Goal: Information Seeking & Learning: Check status

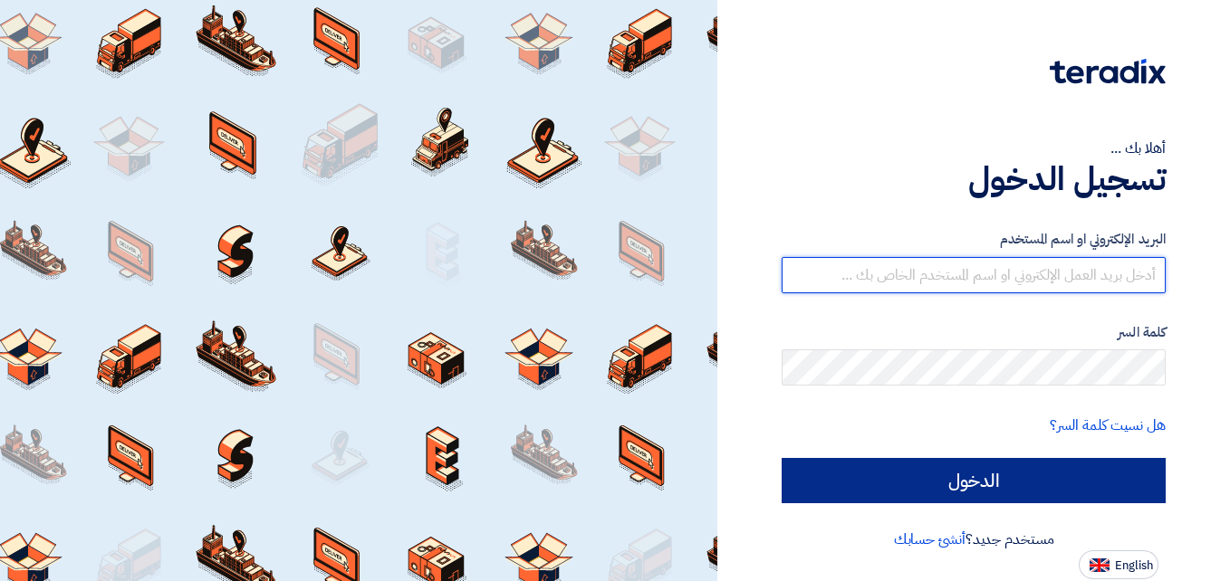
type input "[DOMAIN_NAME][EMAIL_ADDRESS][DOMAIN_NAME]"
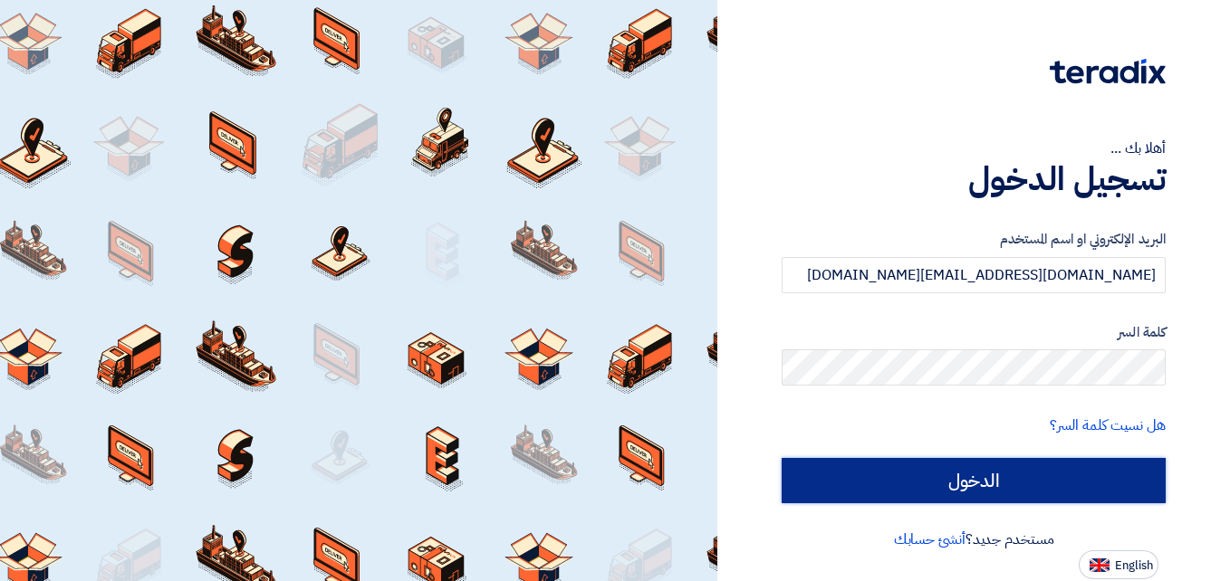
click at [954, 476] on input "الدخول" at bounding box center [973, 480] width 384 height 45
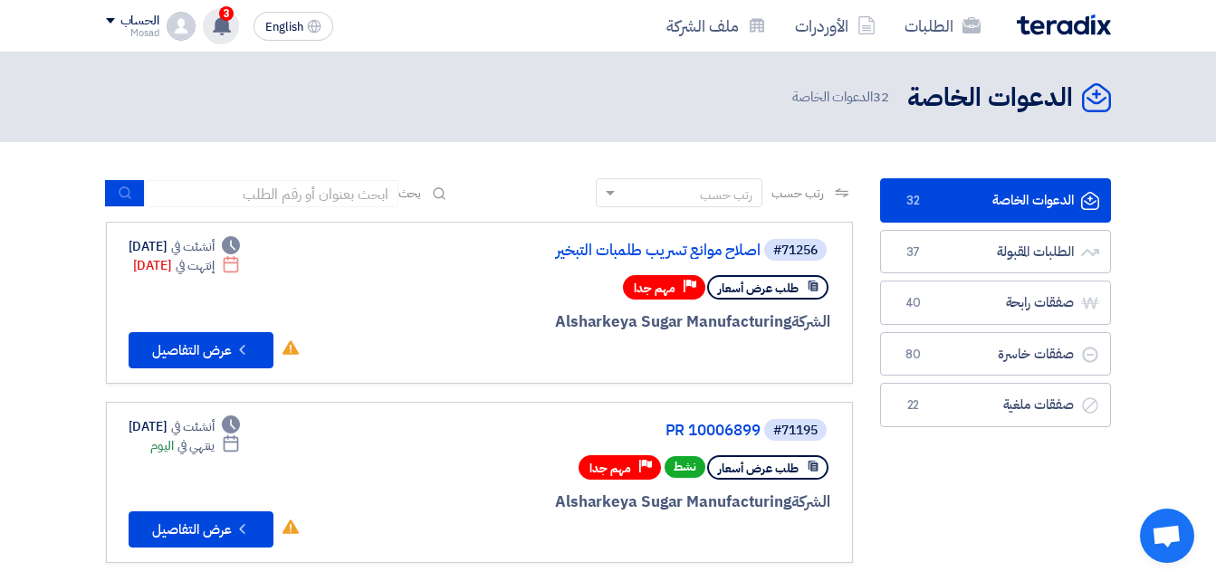
click at [233, 24] on div "3 عرض سعرك لطلب مسامير قواعد الطلمبات الترسية لم يعد الان تنافسي 1 hours ago عر…" at bounding box center [221, 26] width 36 height 36
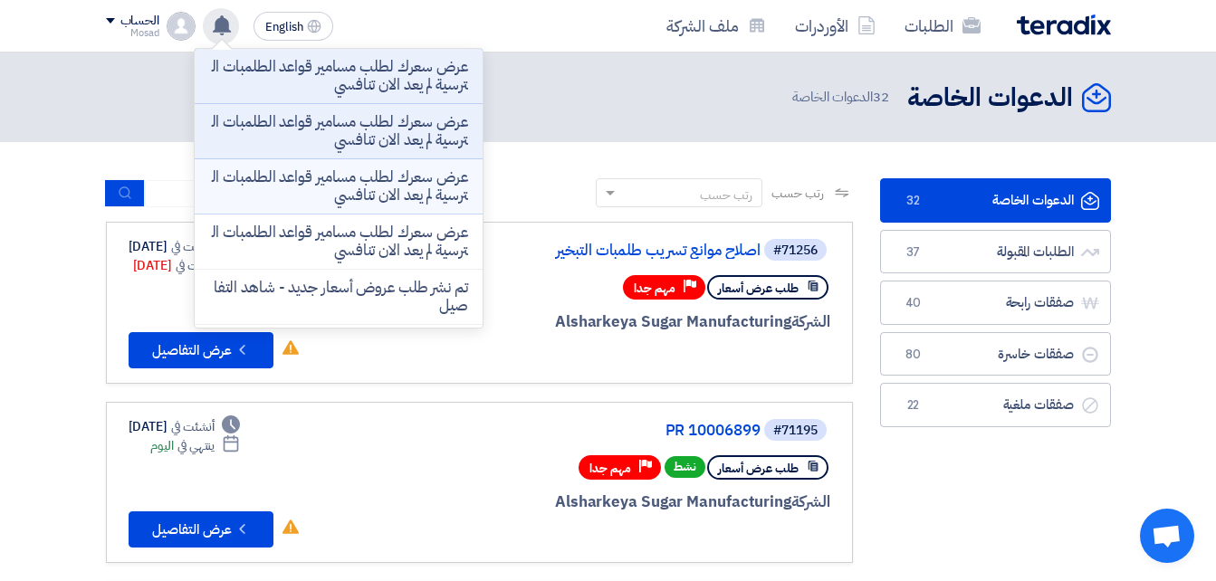
click at [359, 184] on p "عرض سعرك لطلب مسامير قواعد الطلمبات الترسية لم يعد الان تنافسي" at bounding box center [338, 186] width 259 height 36
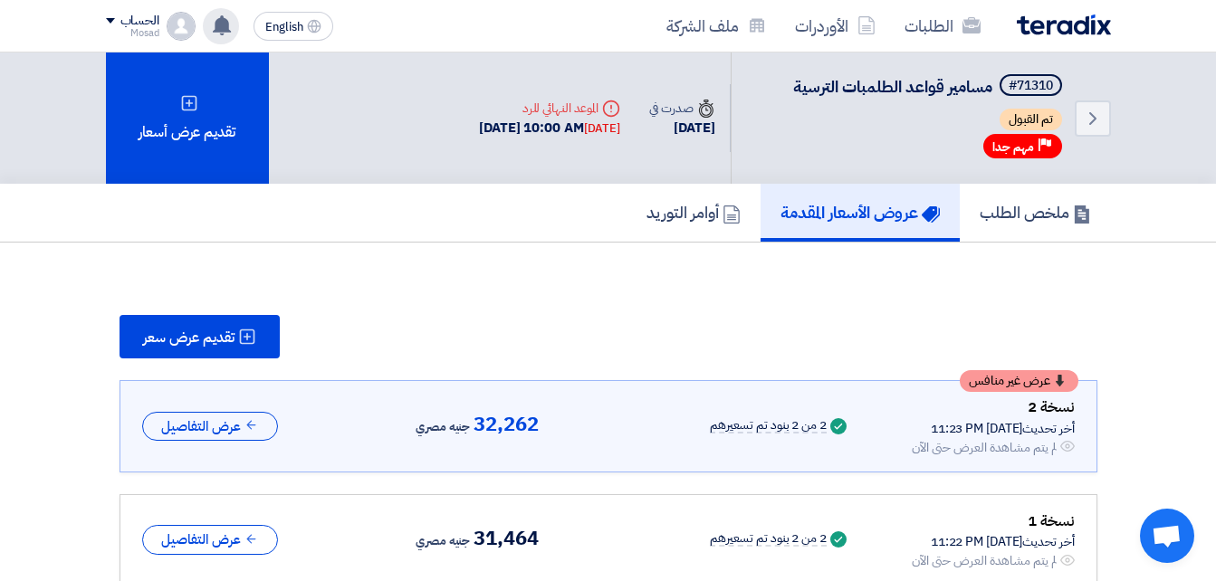
click at [227, 21] on use at bounding box center [222, 25] width 18 height 20
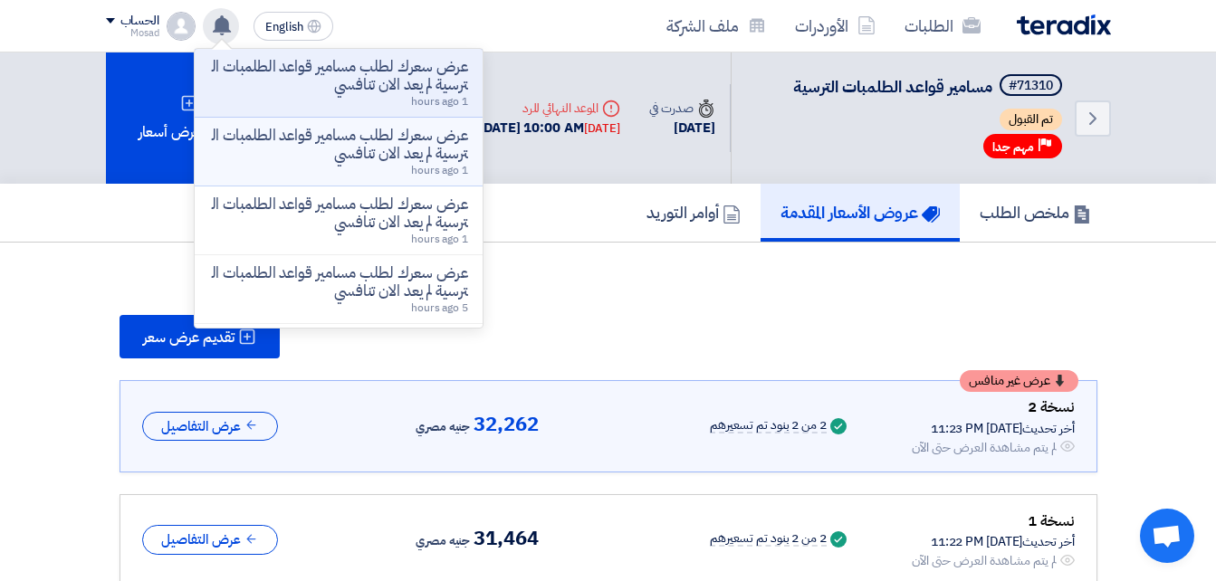
click at [343, 135] on p "عرض سعرك لطلب مسامير قواعد الطلمبات الترسية لم يعد الان تنافسي" at bounding box center [338, 145] width 259 height 36
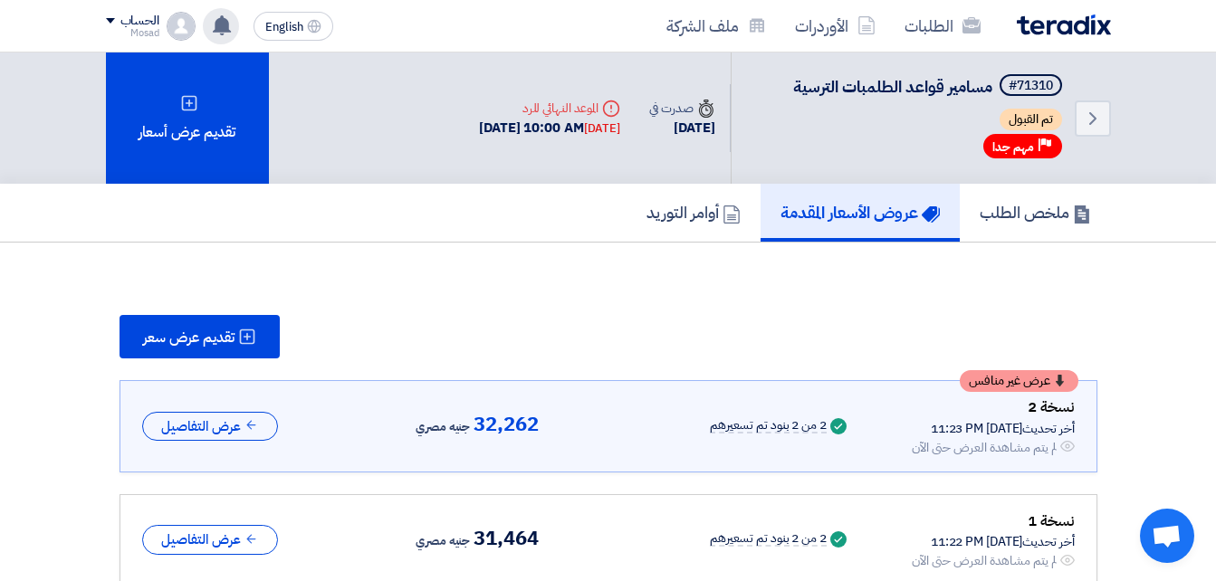
click at [230, 29] on icon at bounding box center [222, 25] width 20 height 20
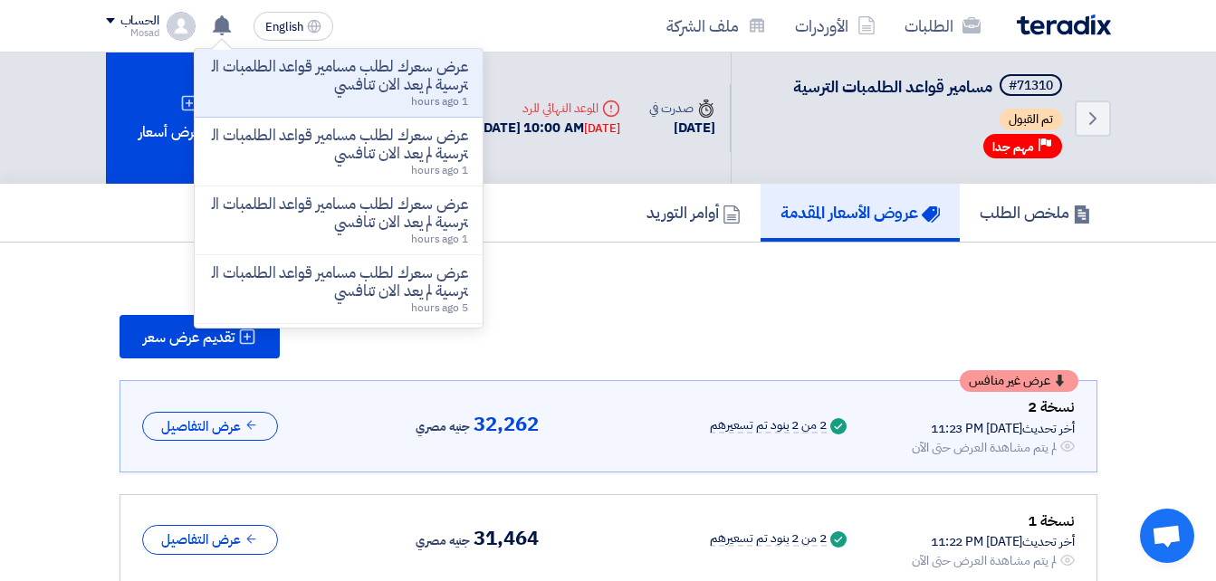
drag, startPoint x: 351, startPoint y: 80, endPoint x: 373, endPoint y: 81, distance: 21.8
click at [352, 80] on p "عرض سعرك لطلب مسامير قواعد الطلمبات الترسية لم يعد الان تنافسي" at bounding box center [338, 76] width 259 height 36
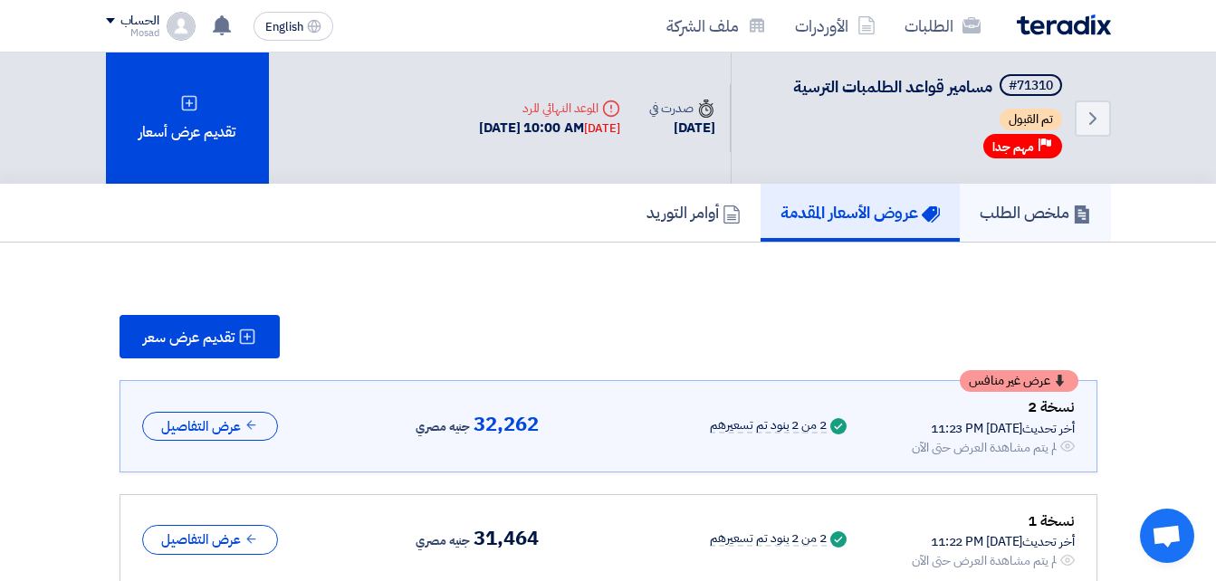
click at [1000, 210] on h5 "ملخص الطلب" at bounding box center [1035, 212] width 111 height 21
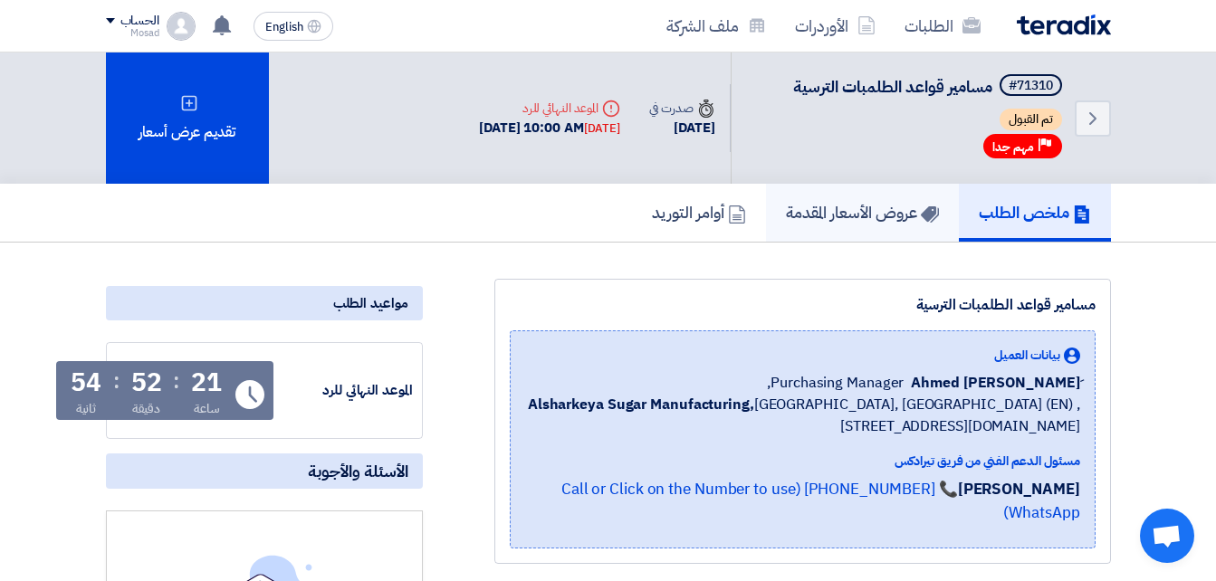
click at [868, 211] on h5 "عروض الأسعار المقدمة" at bounding box center [862, 212] width 153 height 21
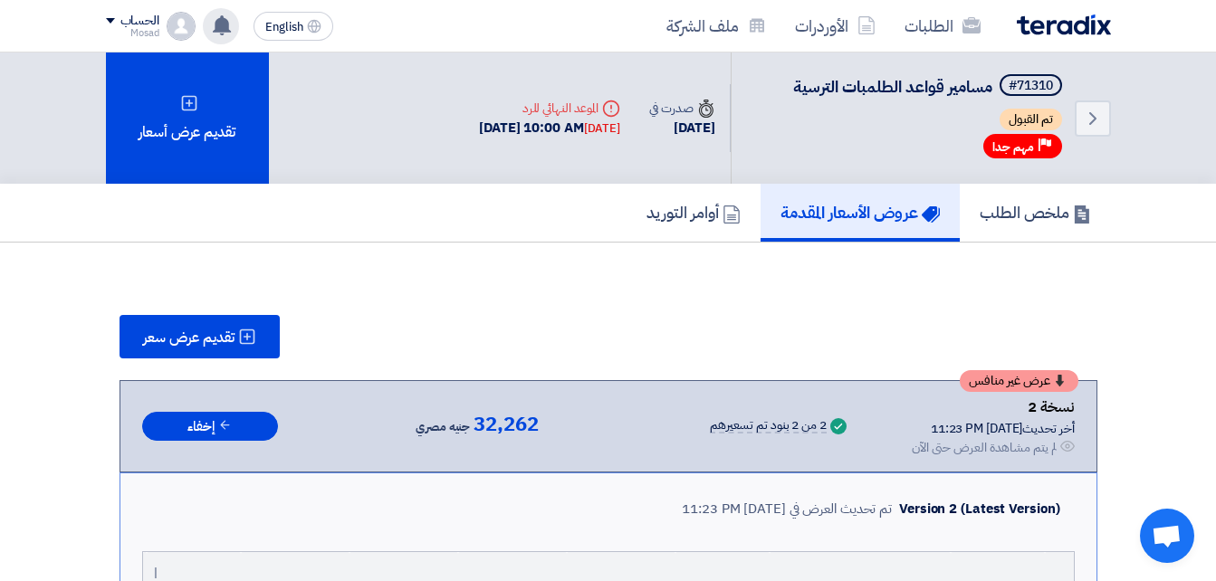
click at [232, 24] on icon at bounding box center [222, 25] width 20 height 20
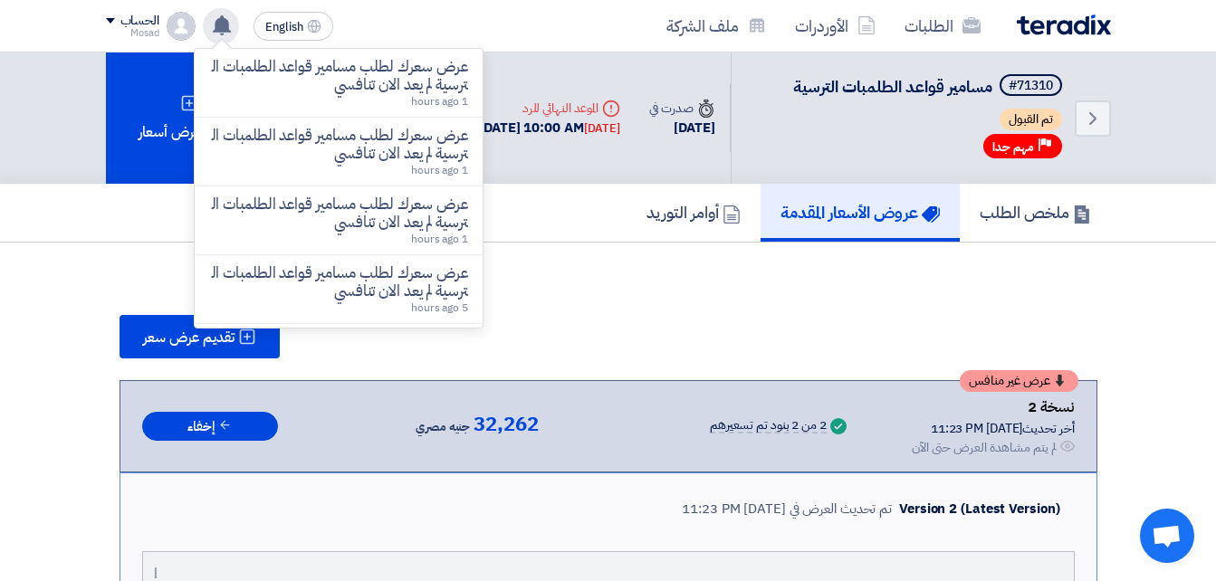
click at [232, 24] on icon at bounding box center [222, 25] width 20 height 20
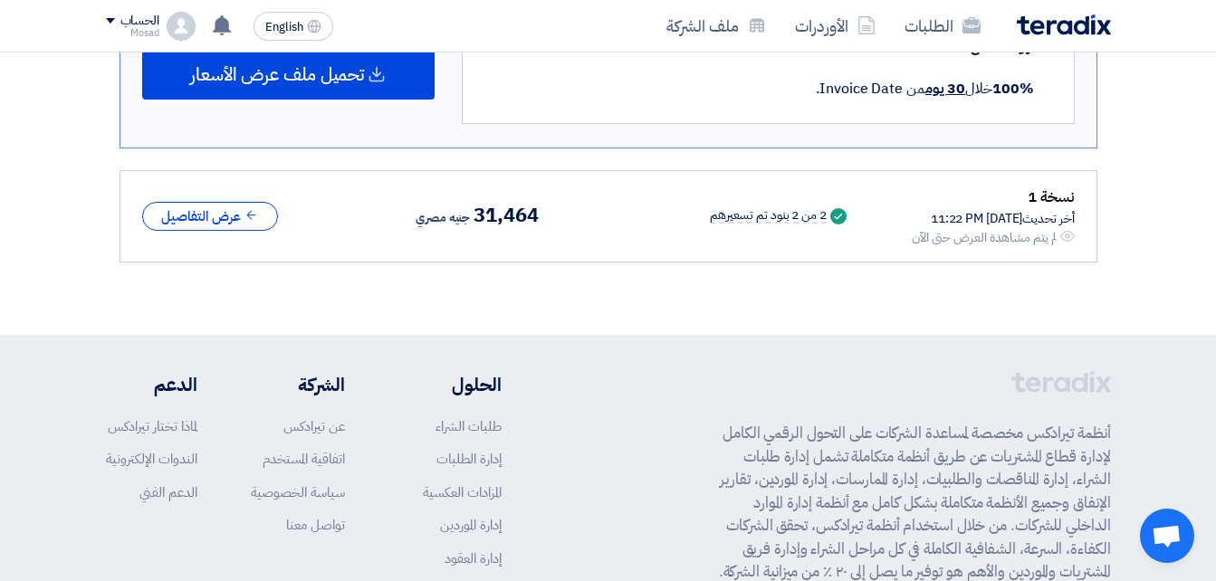
scroll to position [1177, 0]
